Goal: Use online tool/utility: Utilize a website feature to perform a specific function

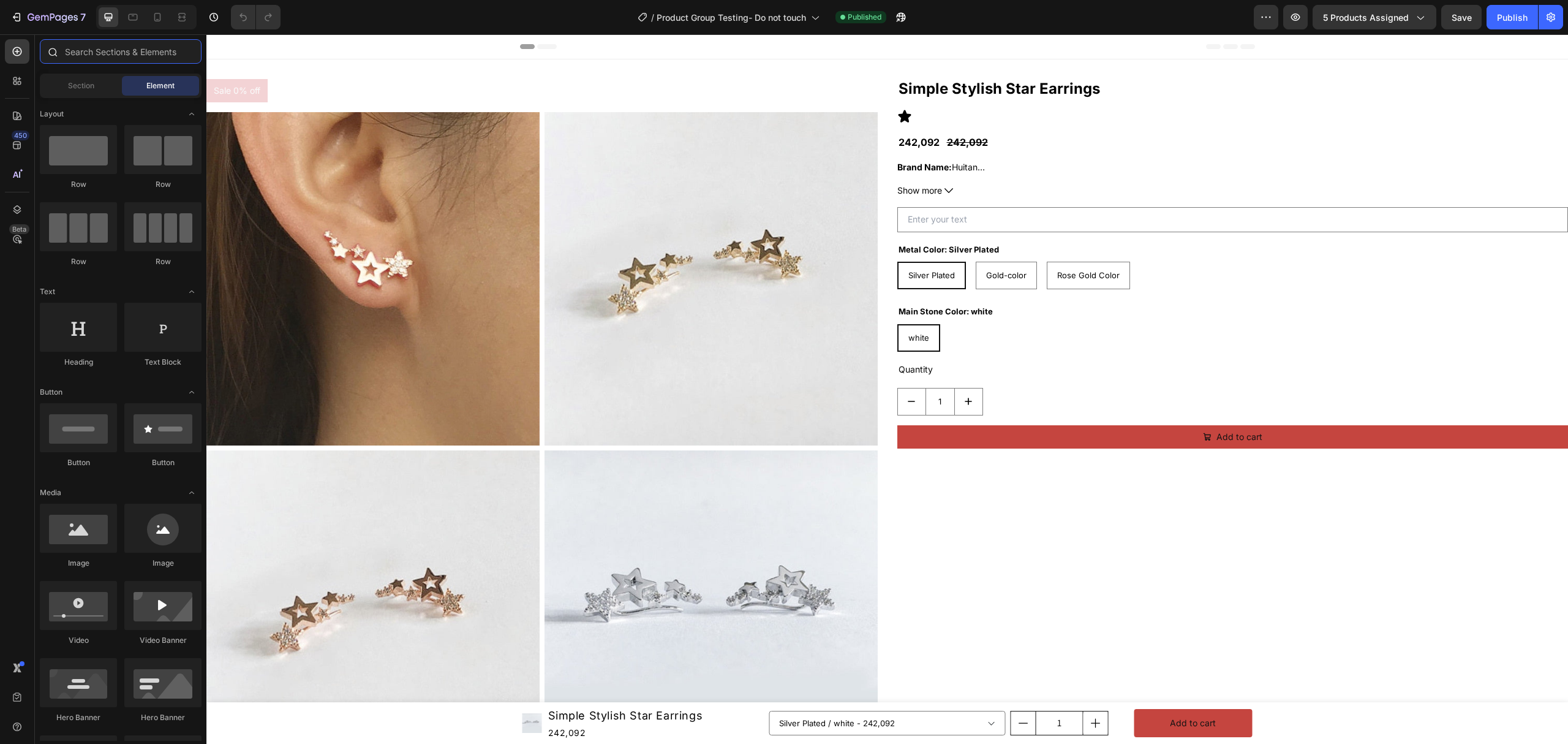
click at [164, 47] on input "text" at bounding box center [120, 51] width 161 height 25
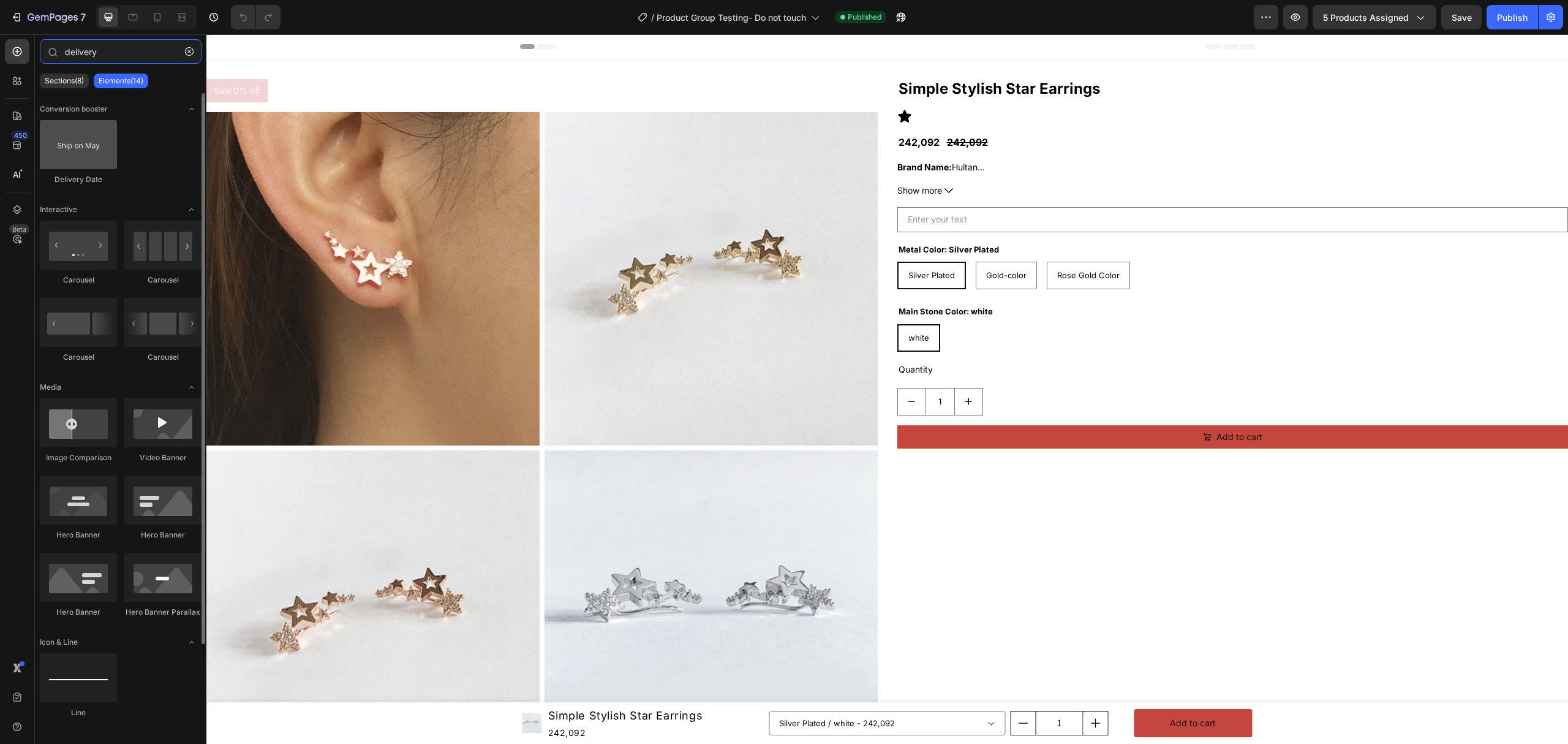
type input "delivery"
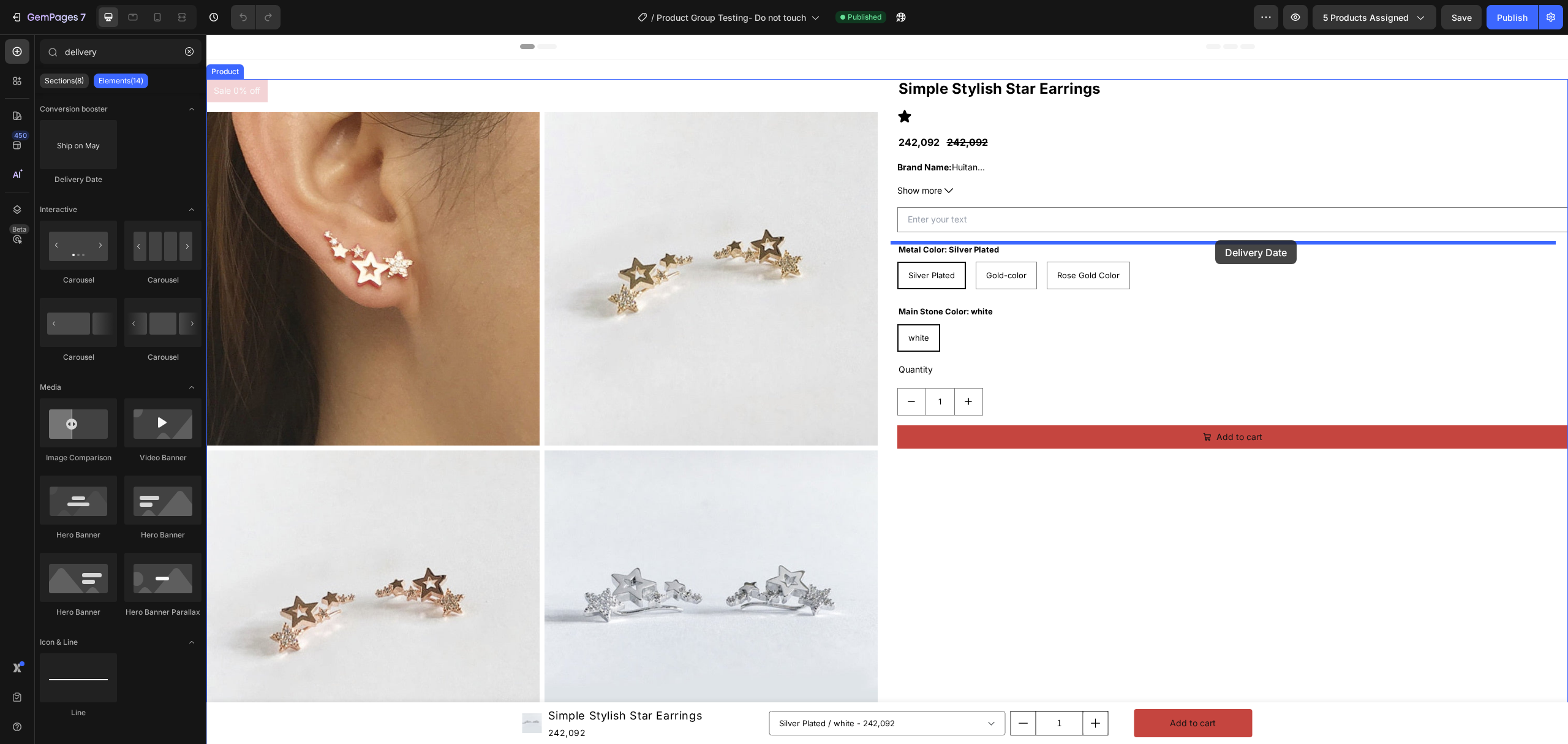
drag, startPoint x: 310, startPoint y: 174, endPoint x: 1214, endPoint y: 243, distance: 906.6
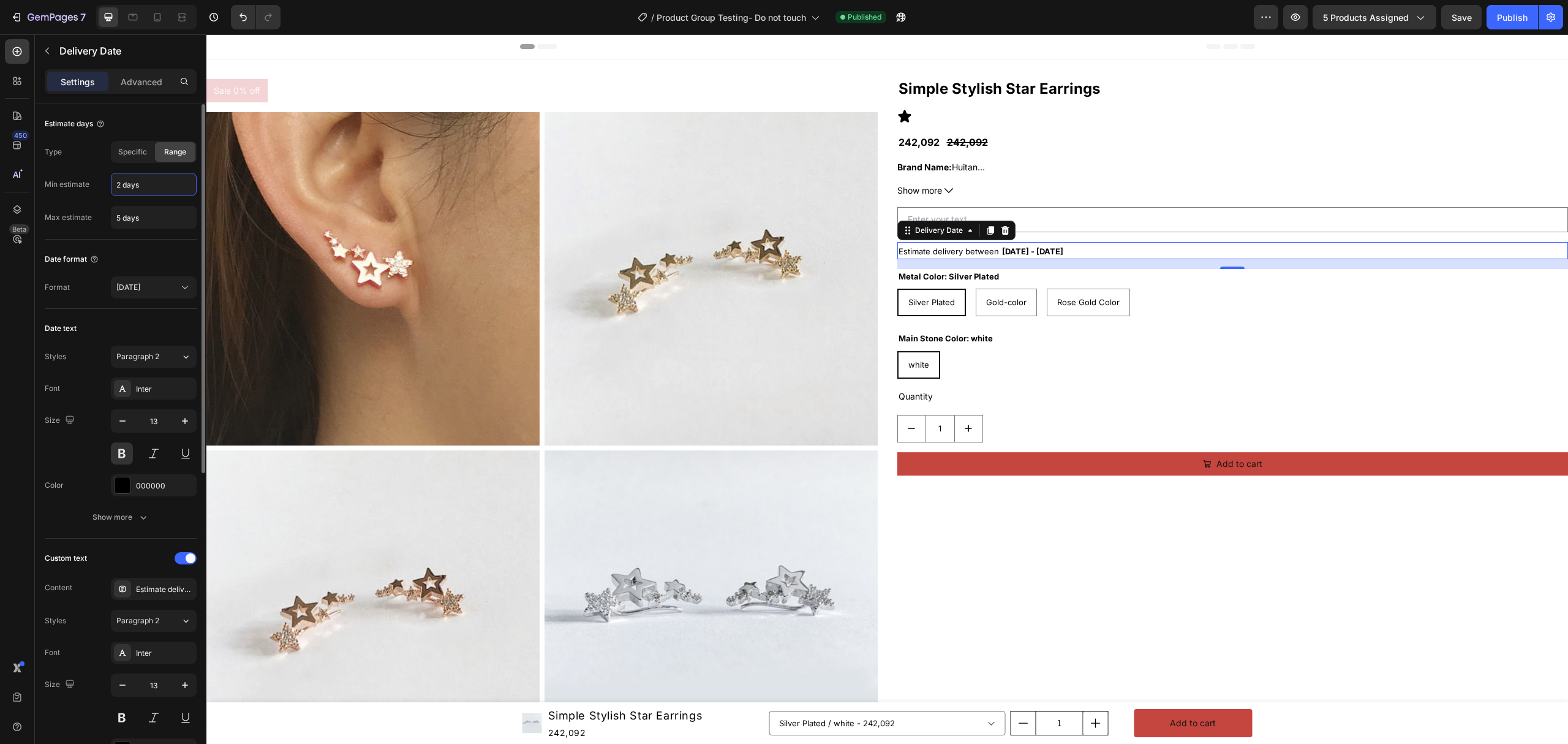
click at [132, 175] on input "2 days" at bounding box center [153, 184] width 84 height 22
type input "1 days"
click at [116, 214] on input "5 days" at bounding box center [153, 218] width 84 height 22
type input "2 days"
click at [136, 160] on div "Specific" at bounding box center [132, 152] width 41 height 20
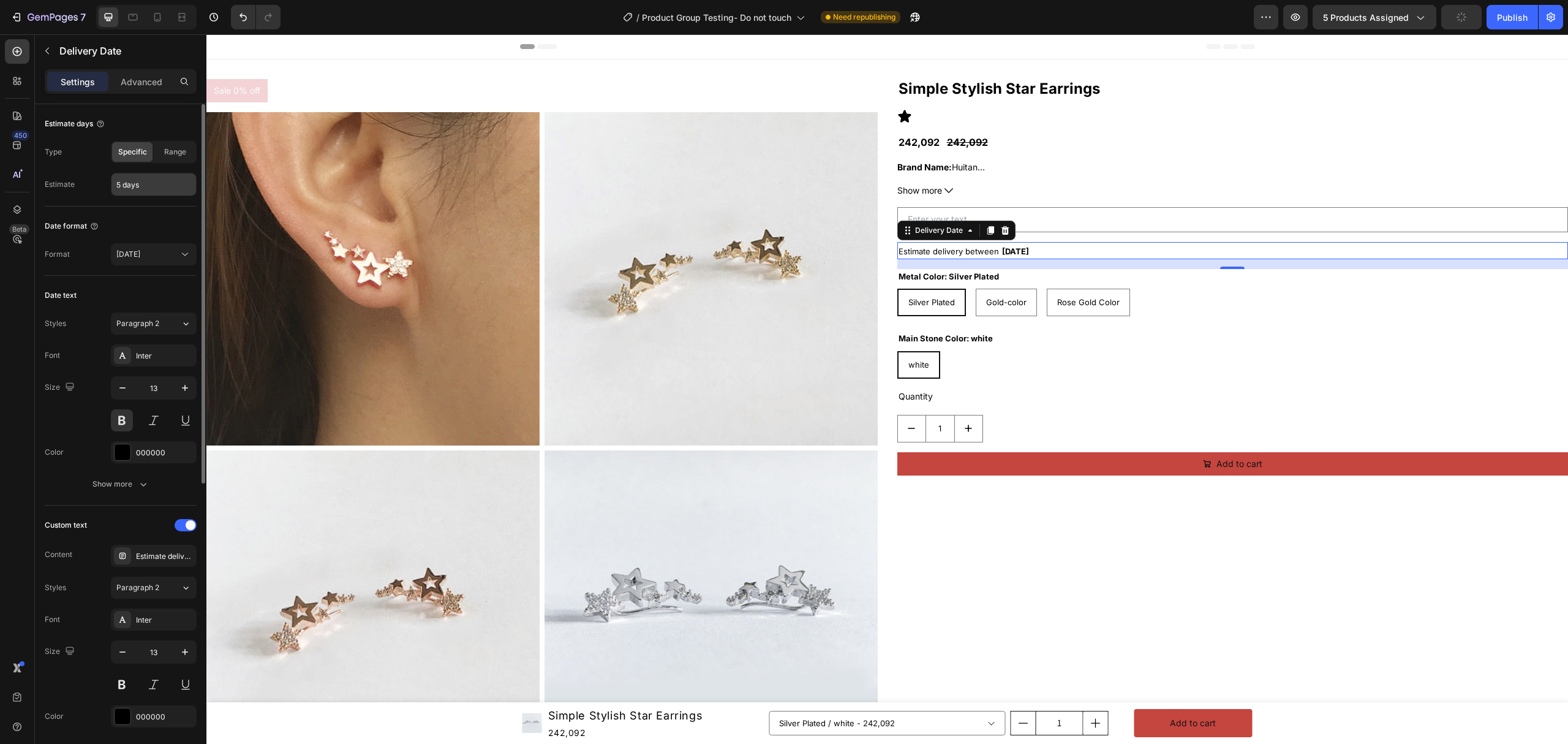
click at [114, 189] on input "5 days" at bounding box center [153, 184] width 84 height 22
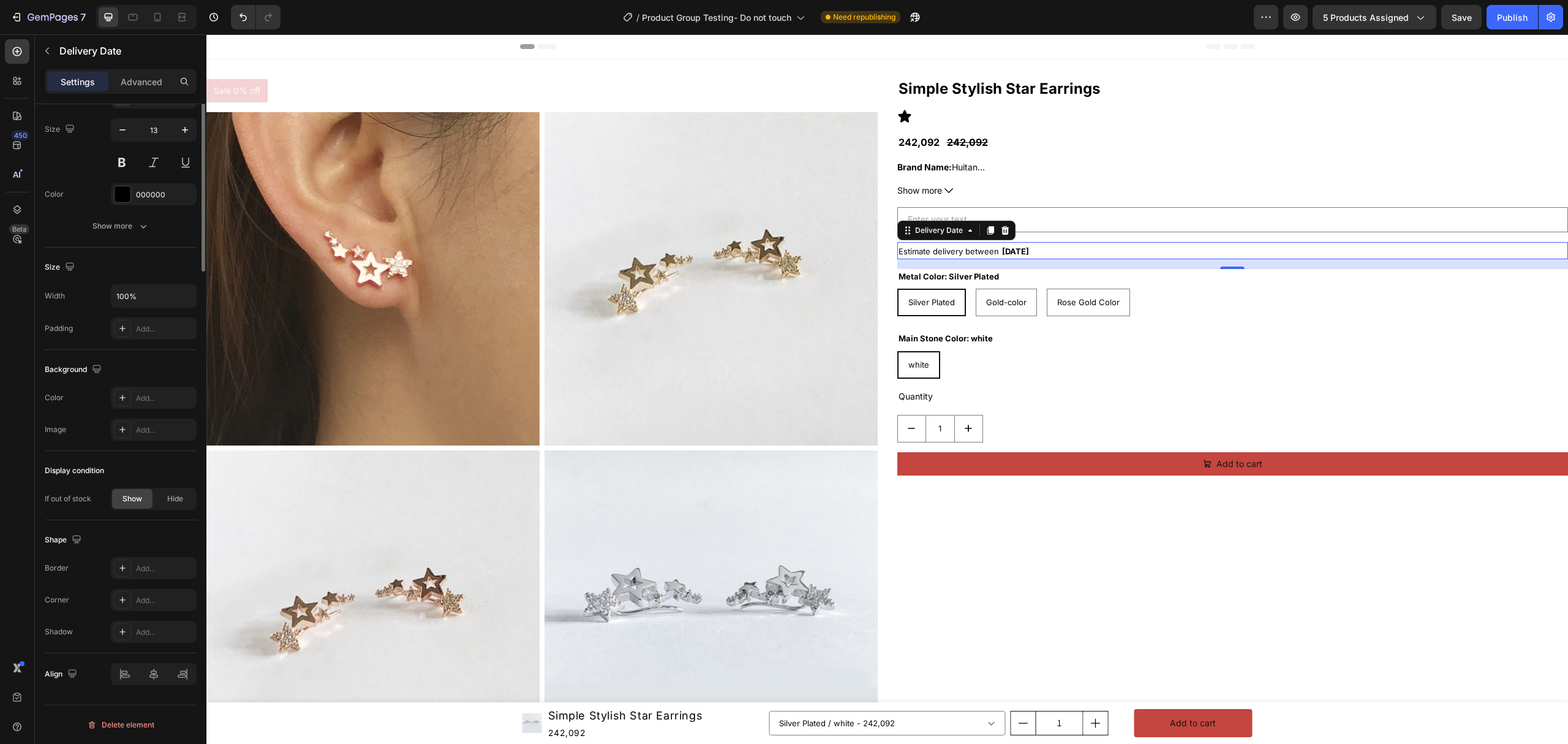
scroll to position [117, 0]
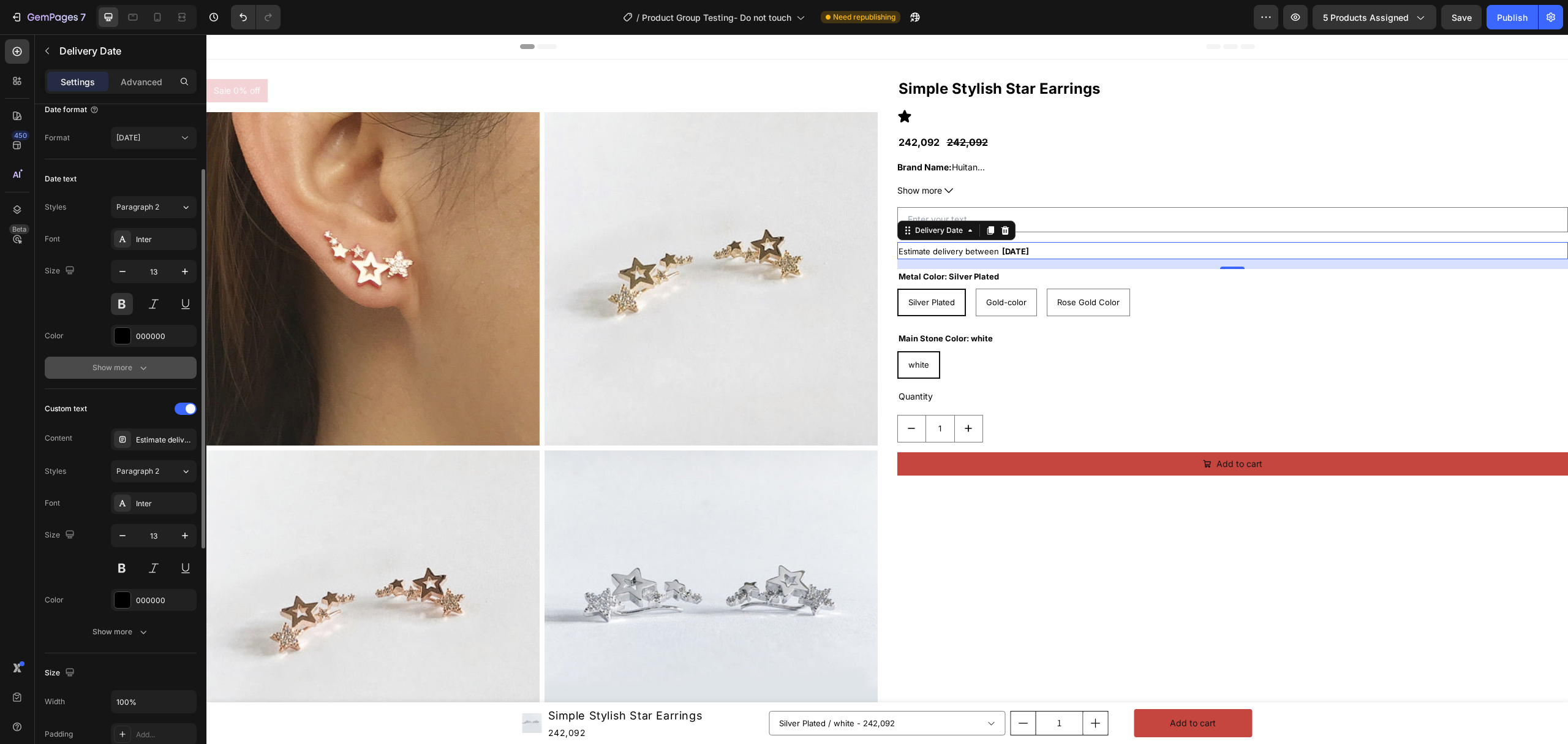
type input "2 days"
click at [123, 373] on div "Show more" at bounding box center [121, 367] width 57 height 12
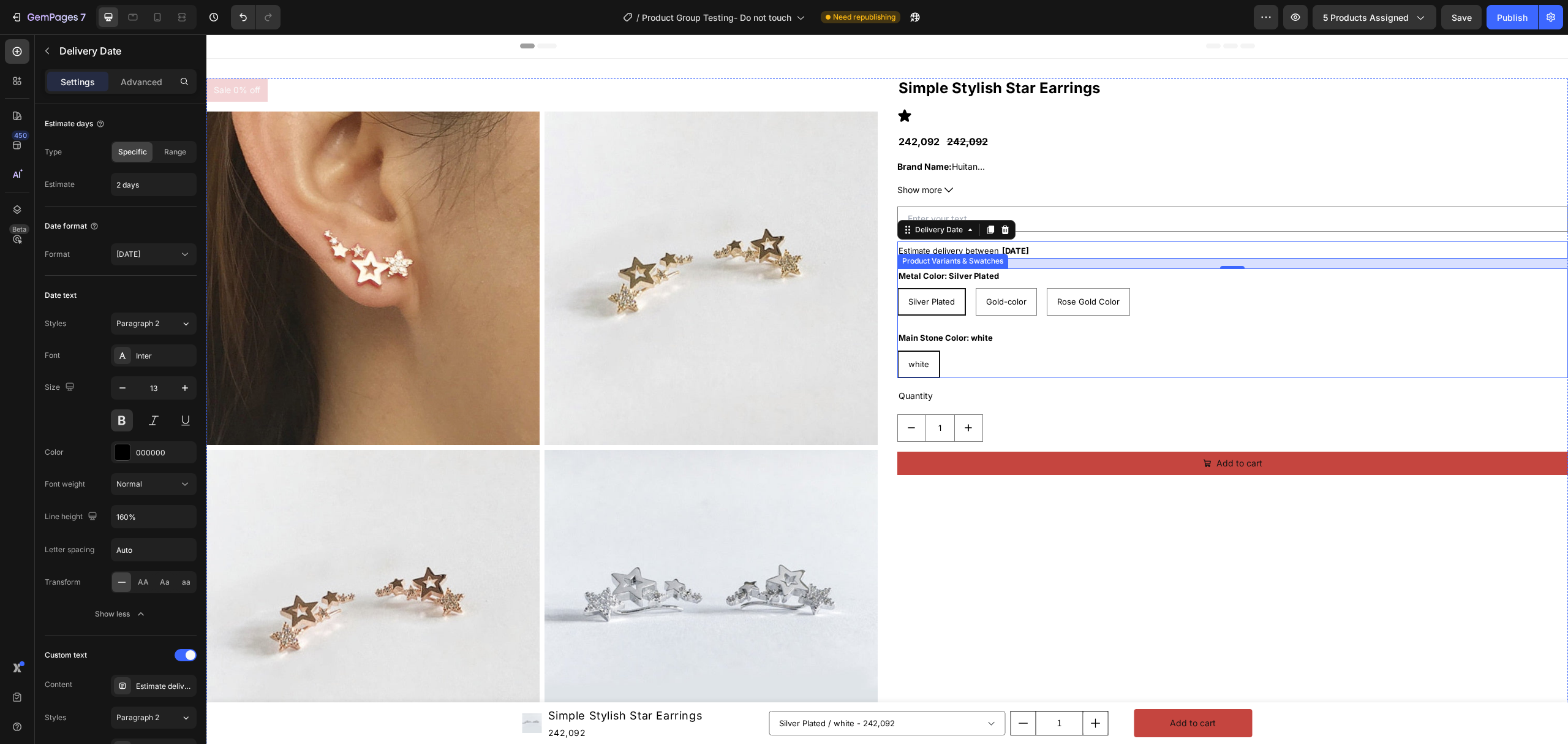
scroll to position [0, 0]
